Goal: Information Seeking & Learning: Learn about a topic

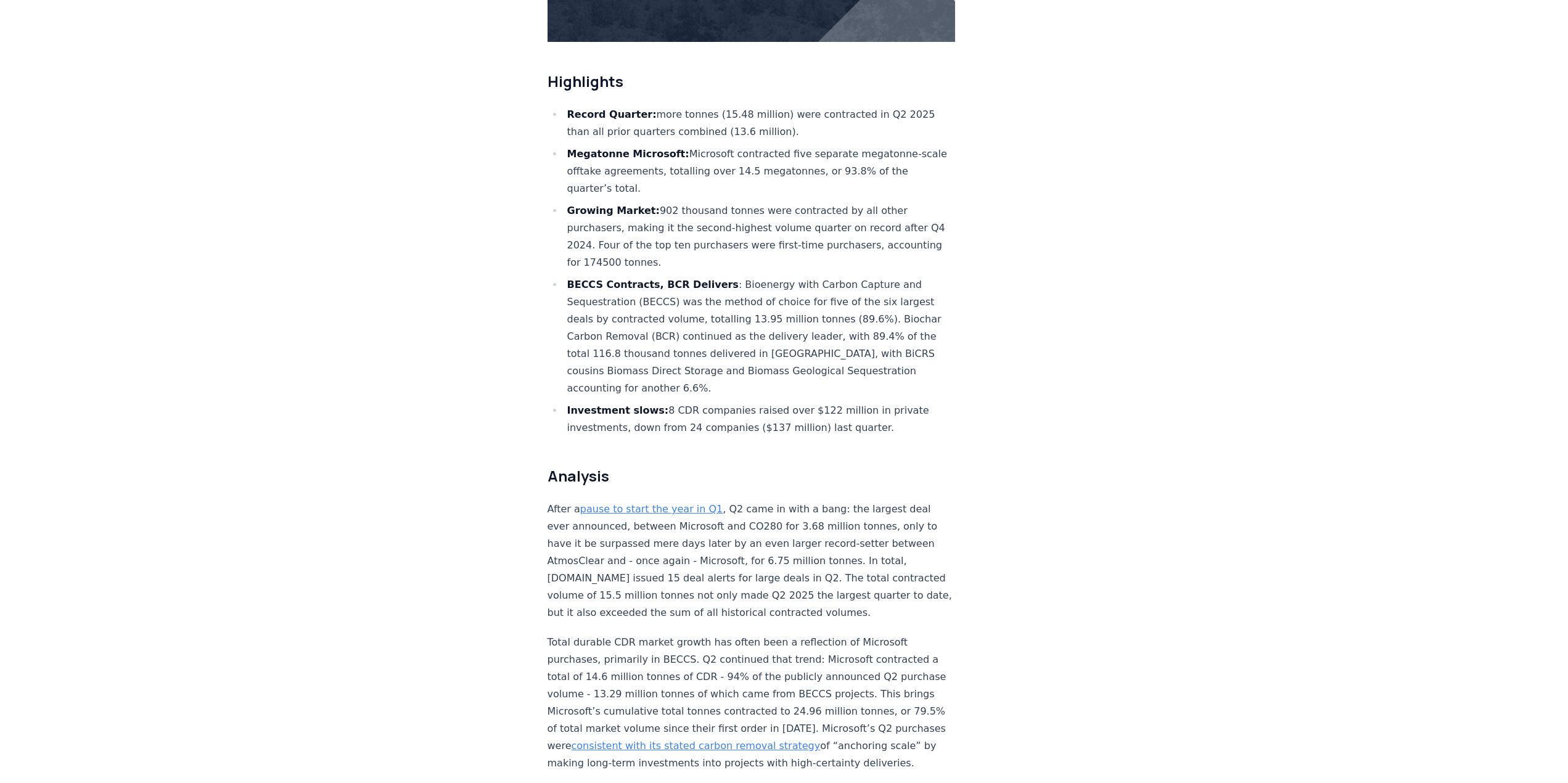
scroll to position [298, 0]
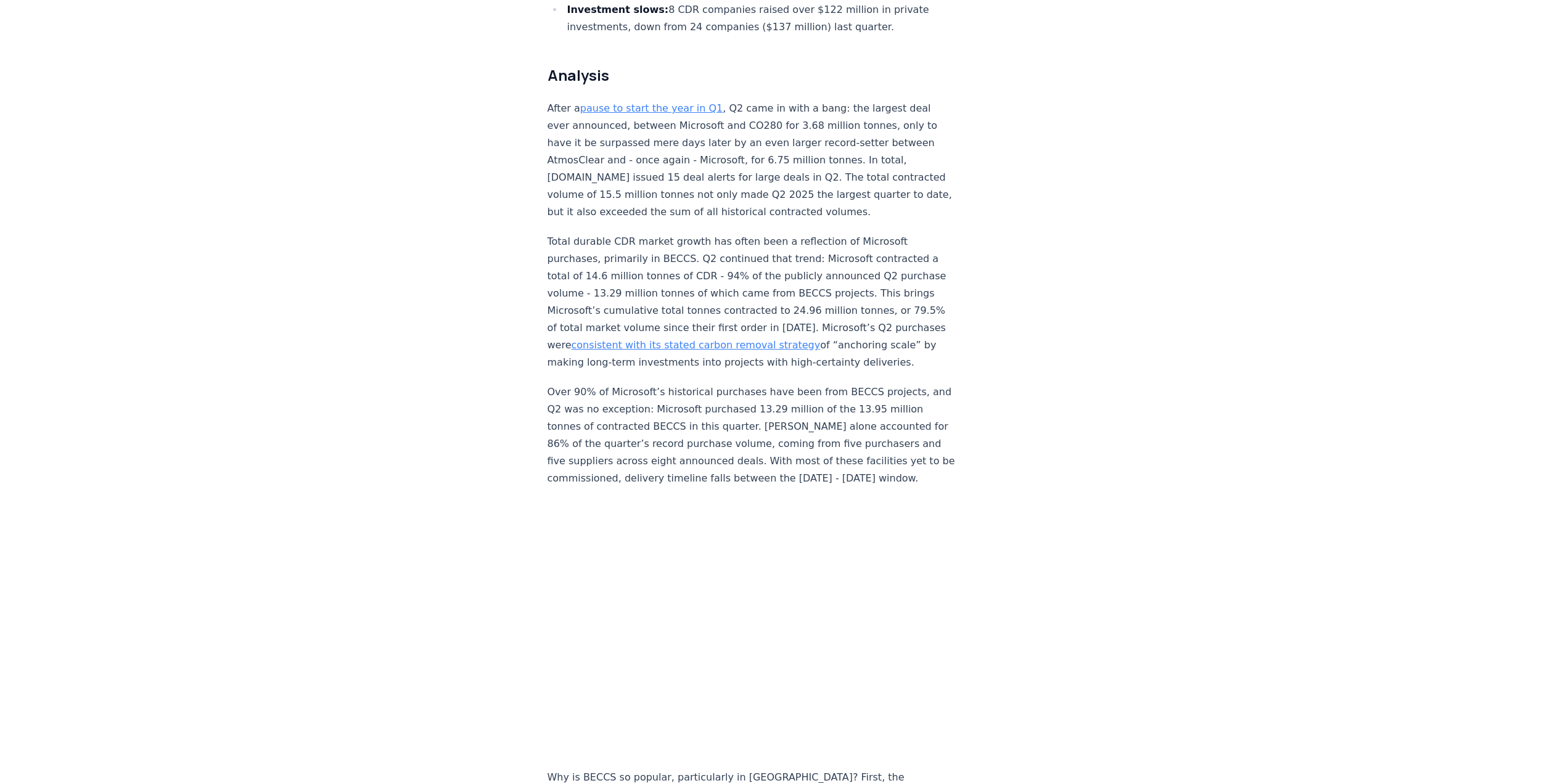
scroll to position [940, 0]
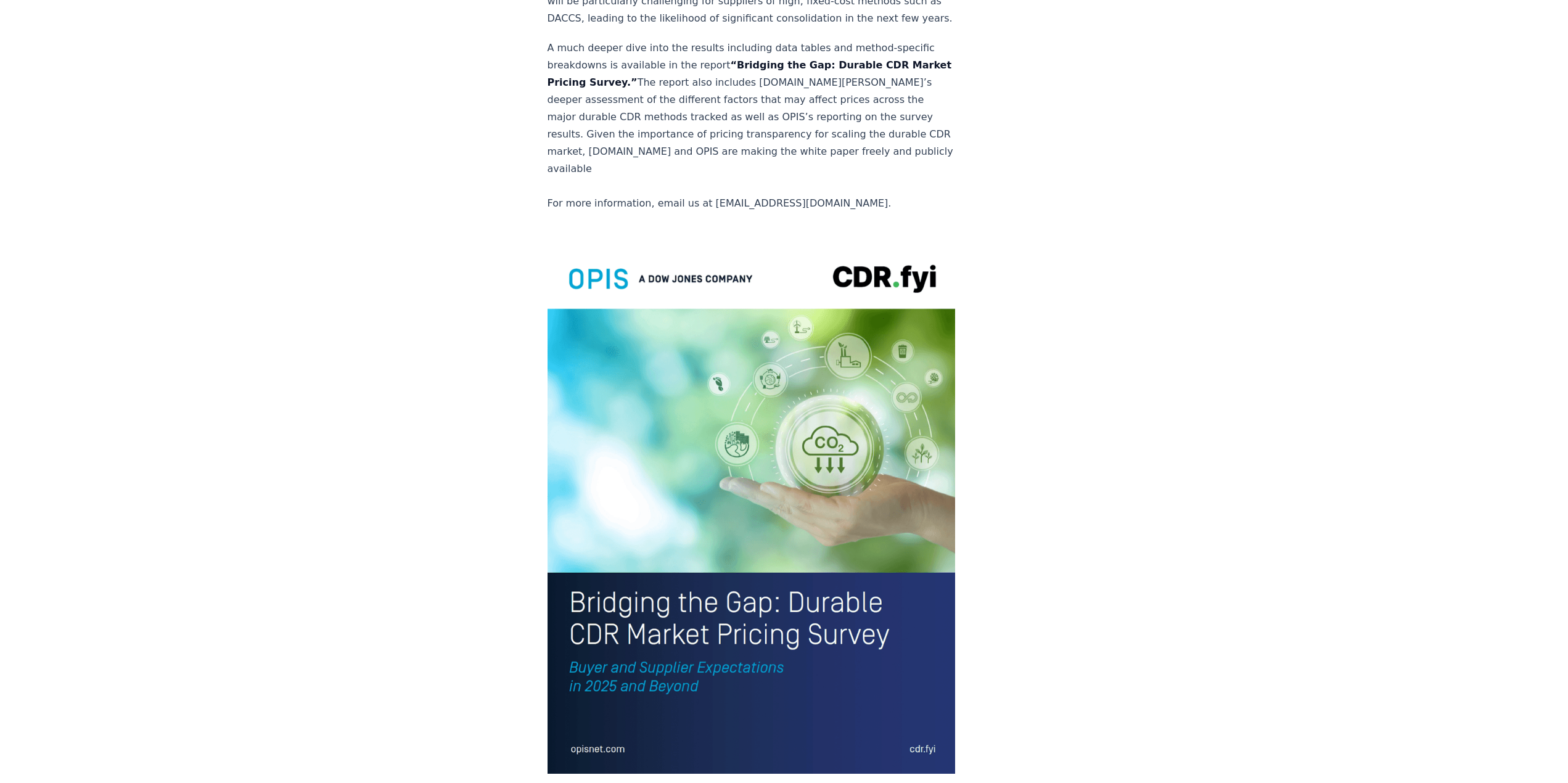
scroll to position [2344, 0]
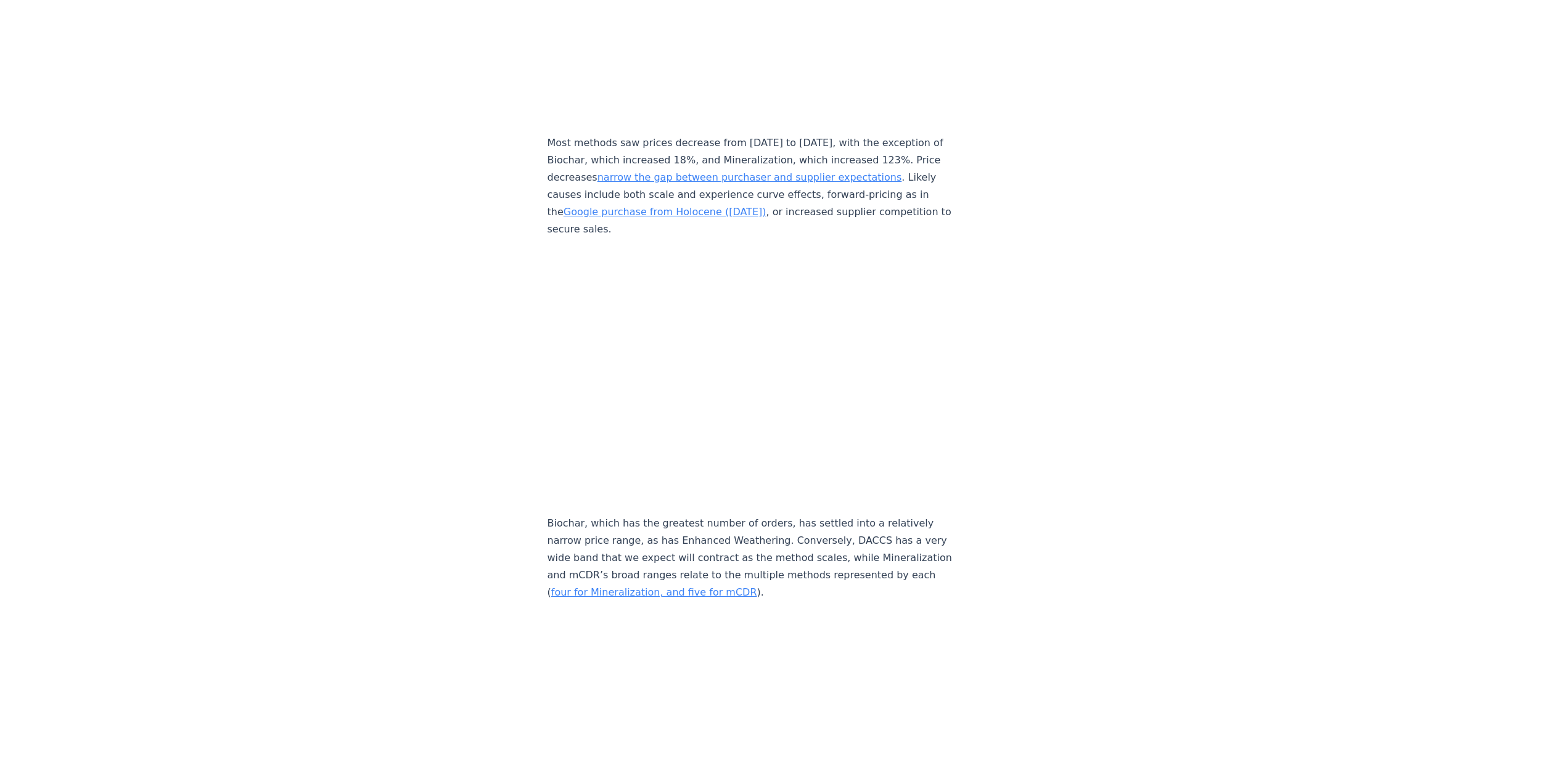
scroll to position [5555, 0]
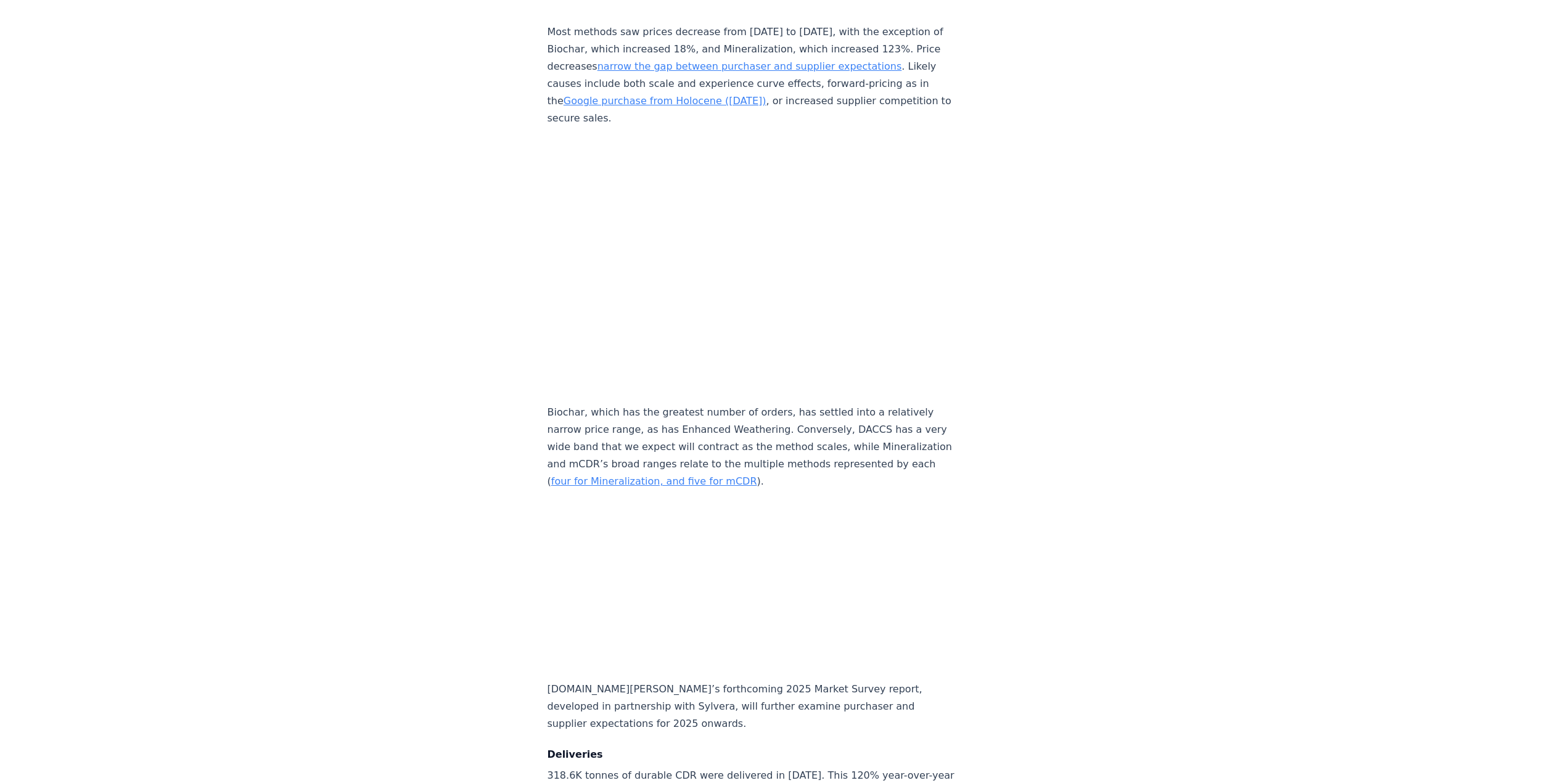
drag, startPoint x: 547, startPoint y: 180, endPoint x: 413, endPoint y: 214, distance: 138.2
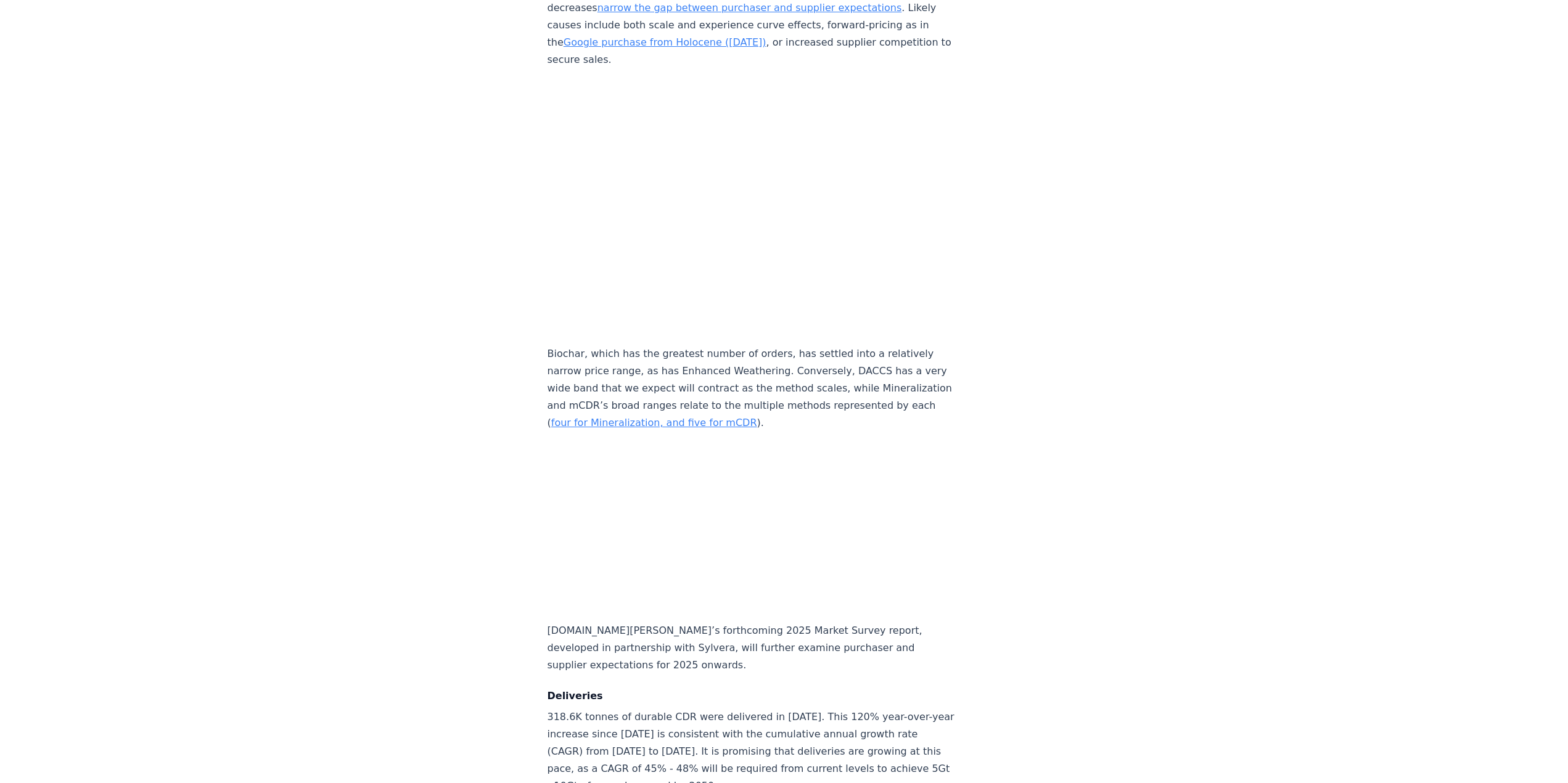
scroll to position [5617, 0]
drag, startPoint x: 633, startPoint y: 447, endPoint x: 1024, endPoint y: 412, distance: 392.6
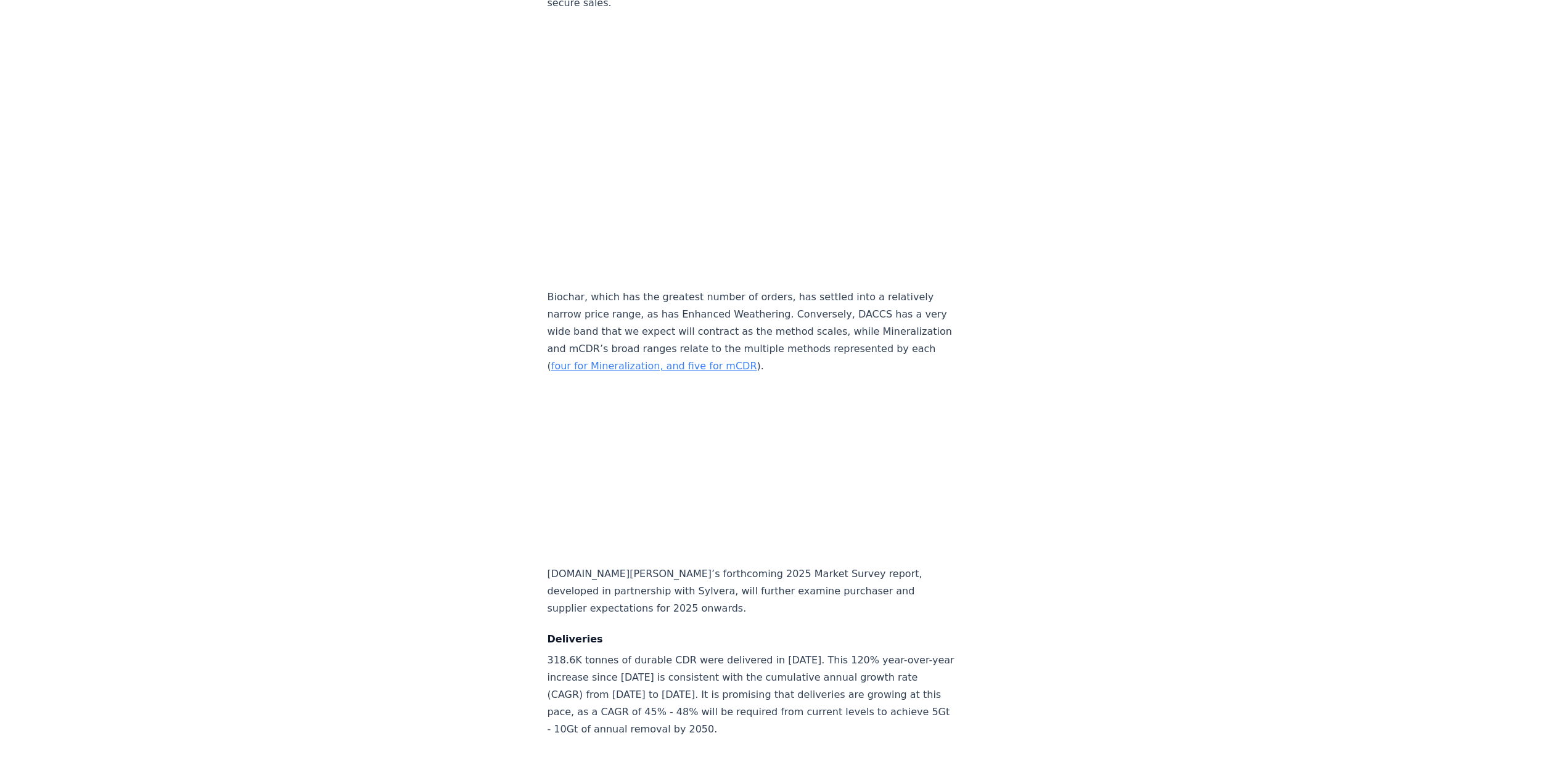
scroll to position [5679, 0]
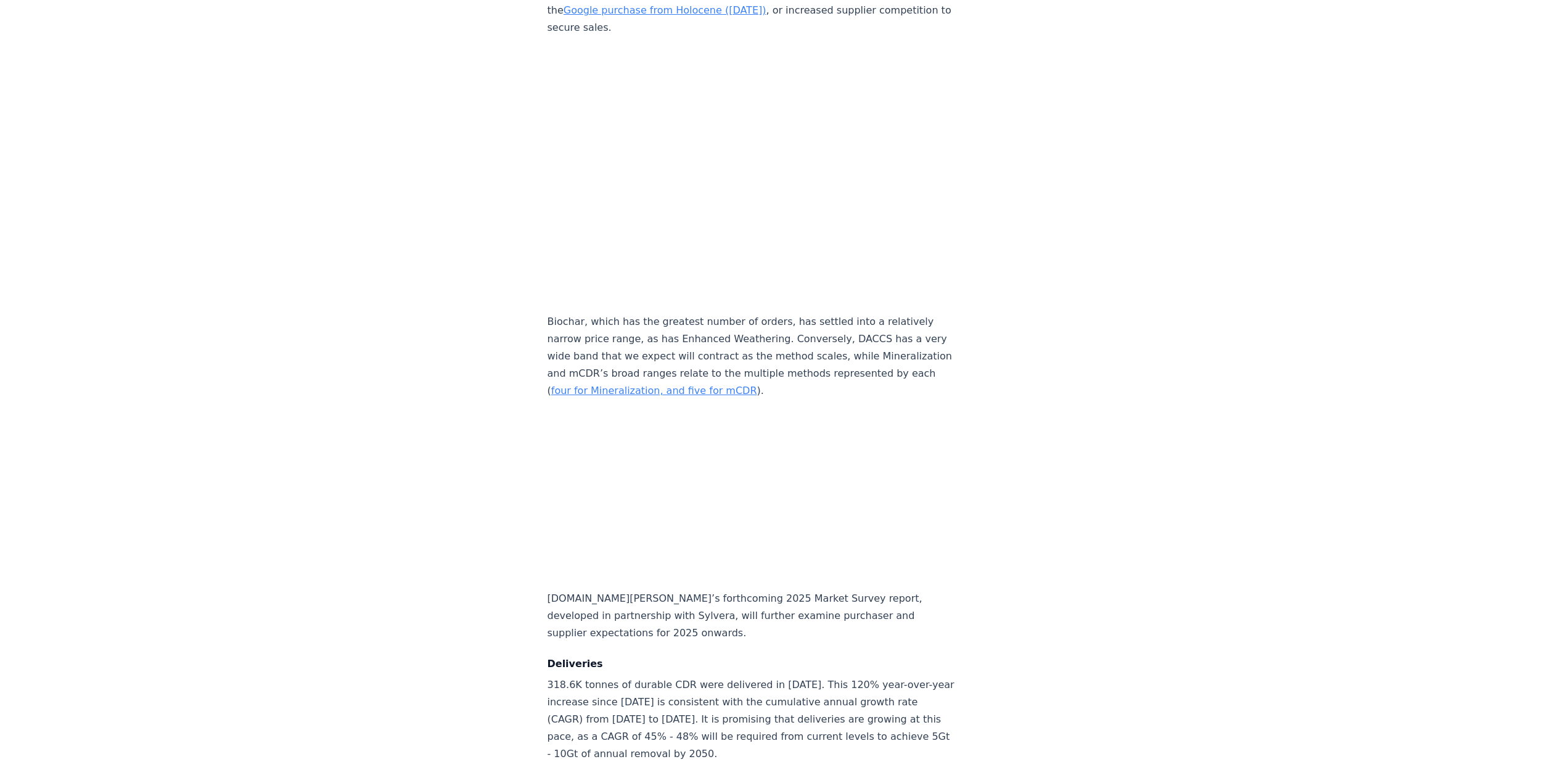
scroll to position [5680, 0]
